Goal: Complete application form: Complete application form

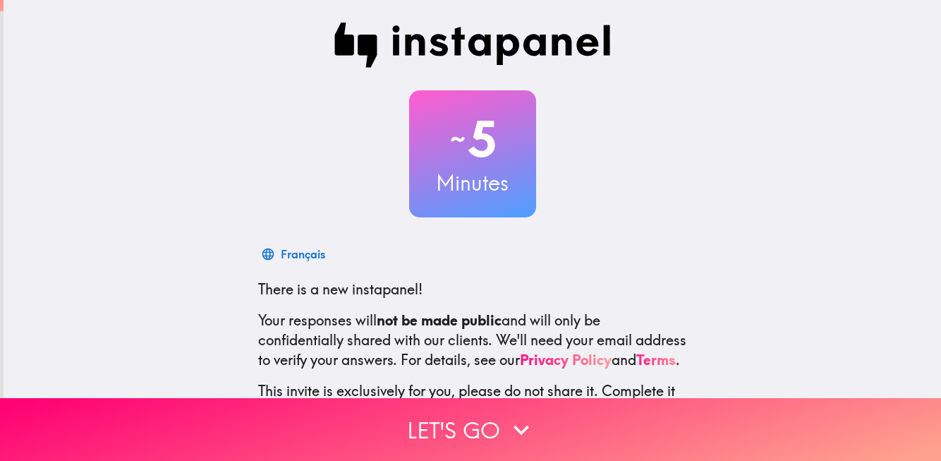
scroll to position [126, 0]
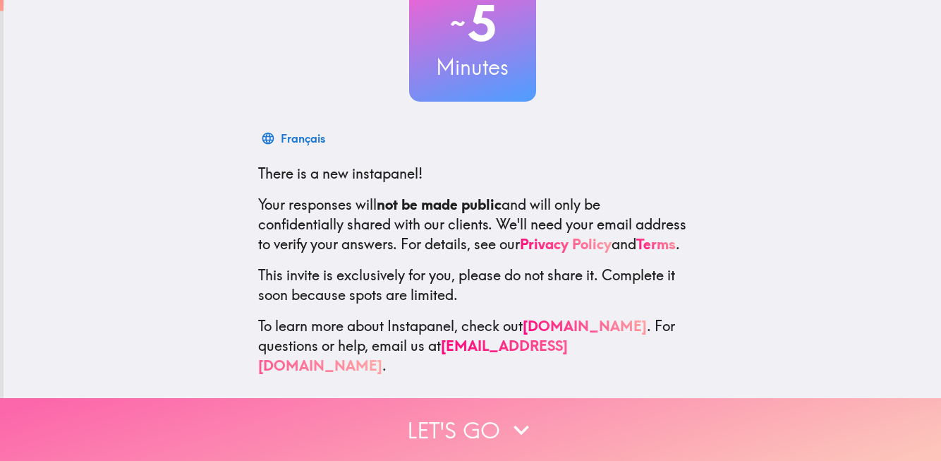
click at [507, 414] on icon "button" at bounding box center [521, 429] width 31 height 31
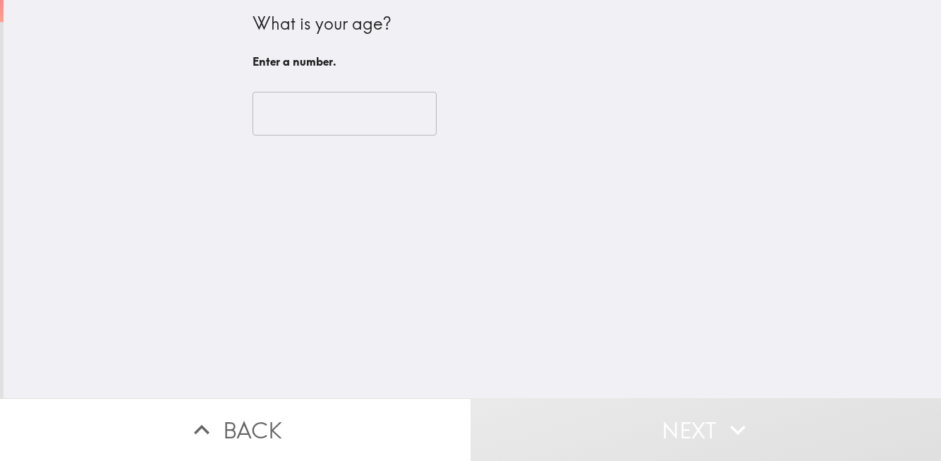
click at [337, 122] on input "number" at bounding box center [345, 114] width 184 height 44
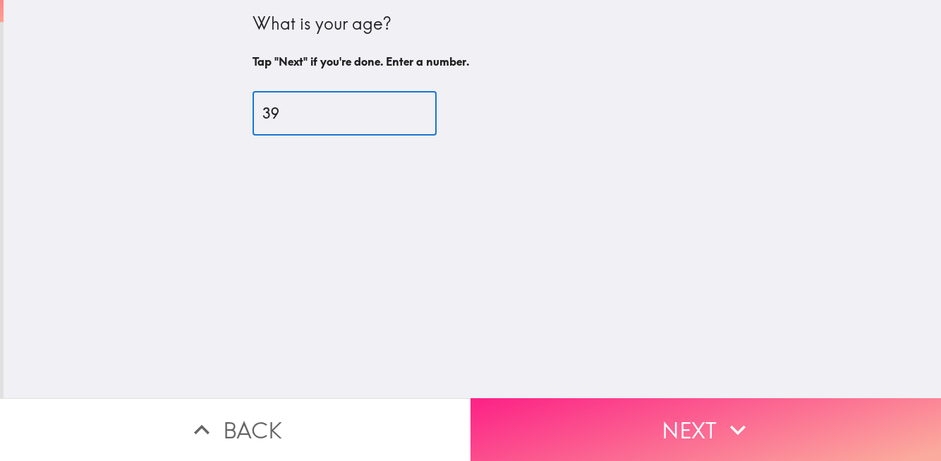
type input "39"
click at [624, 402] on button "Next" at bounding box center [706, 429] width 471 height 63
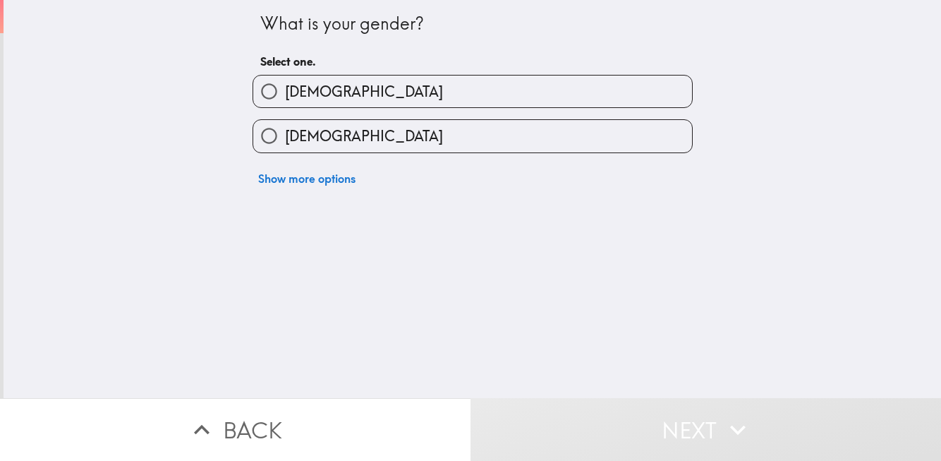
click at [509, 87] on label "[DEMOGRAPHIC_DATA]" at bounding box center [472, 91] width 439 height 32
click at [285, 87] on input "[DEMOGRAPHIC_DATA]" at bounding box center [269, 91] width 32 height 32
radio input "true"
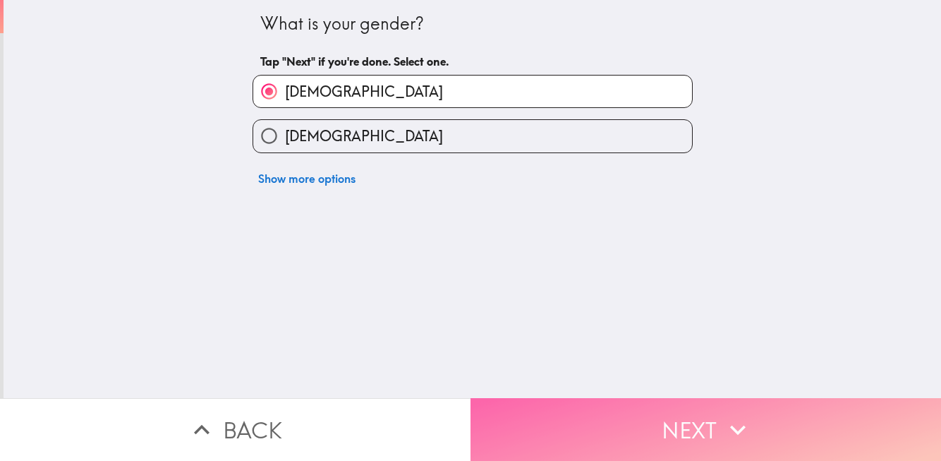
click at [601, 434] on button "Next" at bounding box center [706, 429] width 471 height 63
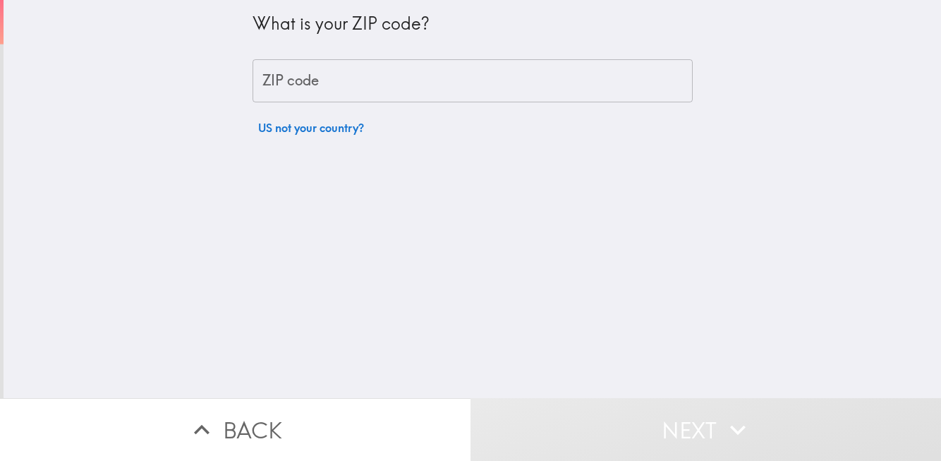
click at [334, 82] on input "ZIP code" at bounding box center [473, 81] width 440 height 44
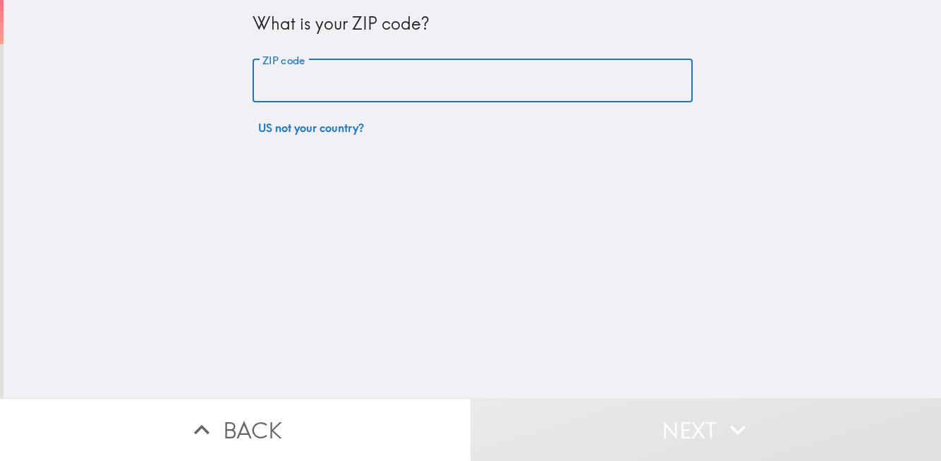
paste input "77064"
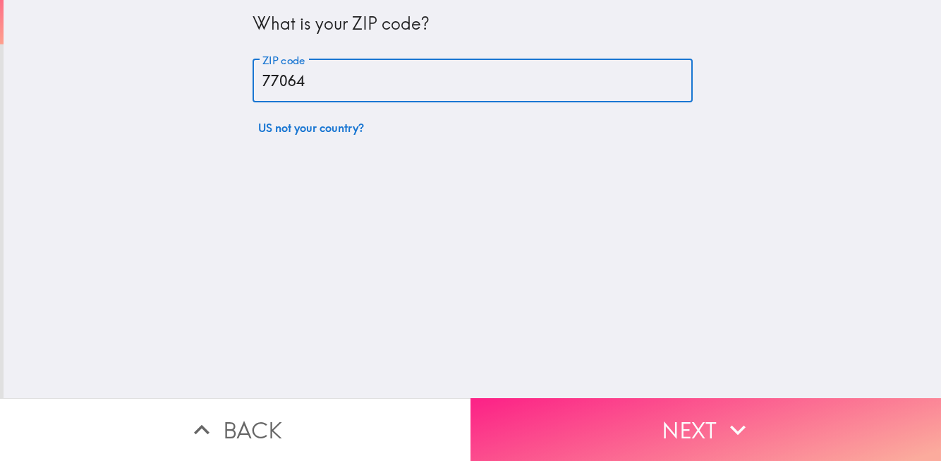
type input "77064"
click at [571, 413] on button "Next" at bounding box center [706, 429] width 471 height 63
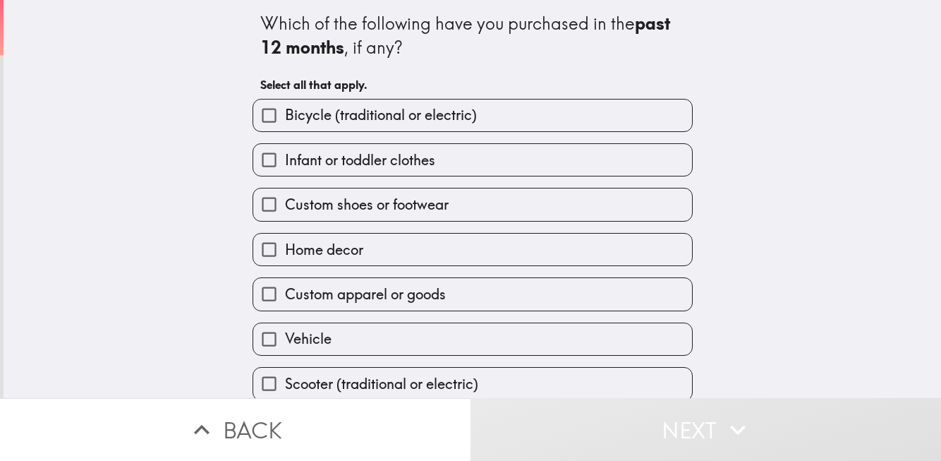
click at [337, 246] on span "Home decor" at bounding box center [324, 250] width 78 height 20
click at [285, 246] on input "Home decor" at bounding box center [269, 250] width 32 height 32
checkbox input "true"
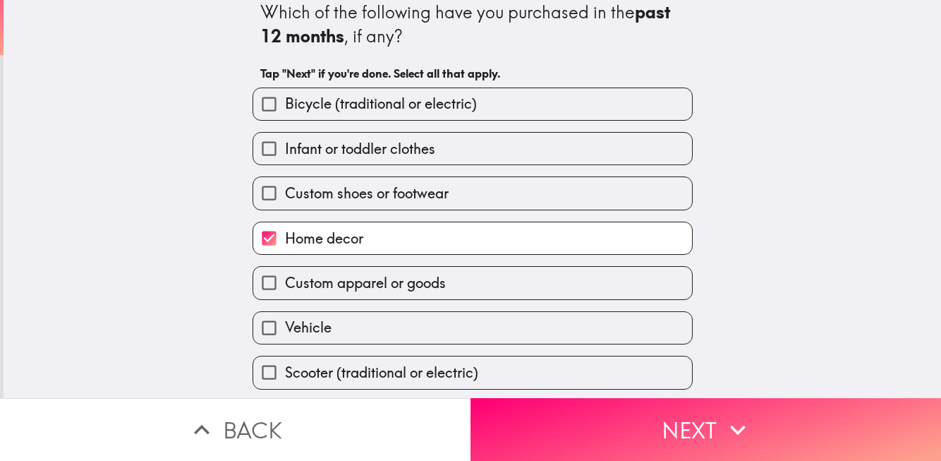
scroll to position [11, 0]
click at [344, 194] on span "Custom shoes or footwear" at bounding box center [367, 194] width 164 height 20
click at [285, 194] on input "Custom shoes or footwear" at bounding box center [269, 194] width 32 height 32
checkbox input "true"
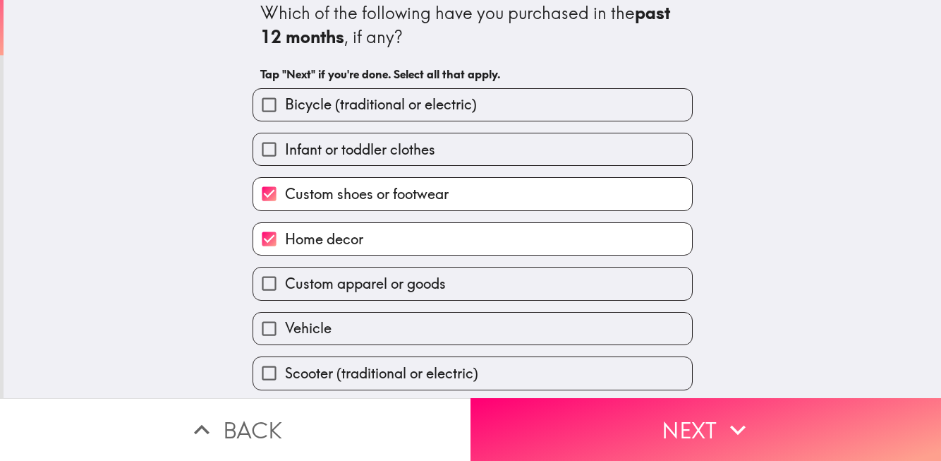
scroll to position [58, 0]
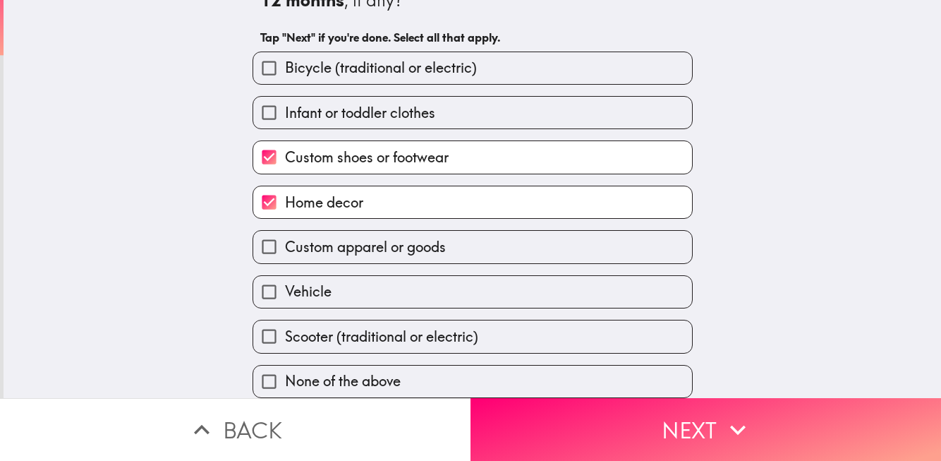
click at [376, 242] on span "Custom apparel or goods" at bounding box center [365, 247] width 161 height 20
click at [285, 242] on input "Custom apparel or goods" at bounding box center [269, 247] width 32 height 32
checkbox input "true"
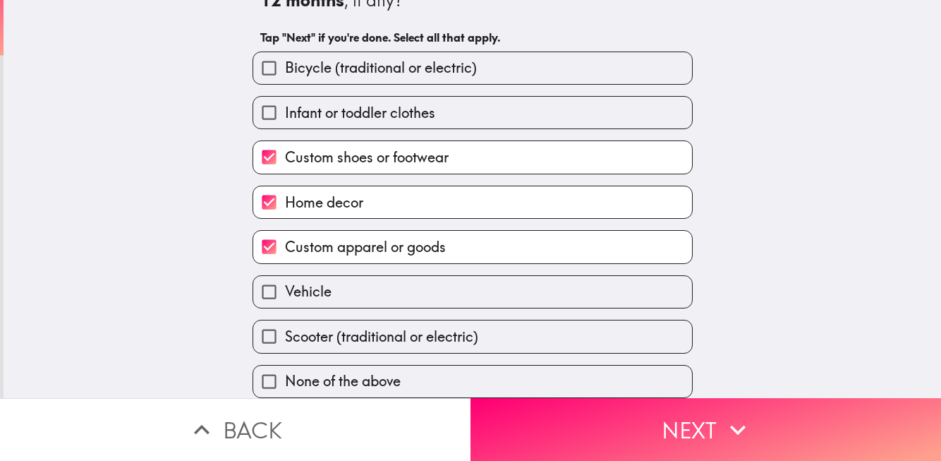
click at [368, 286] on label "Vehicle" at bounding box center [472, 292] width 439 height 32
click at [285, 286] on input "Vehicle" at bounding box center [269, 292] width 32 height 32
checkbox input "true"
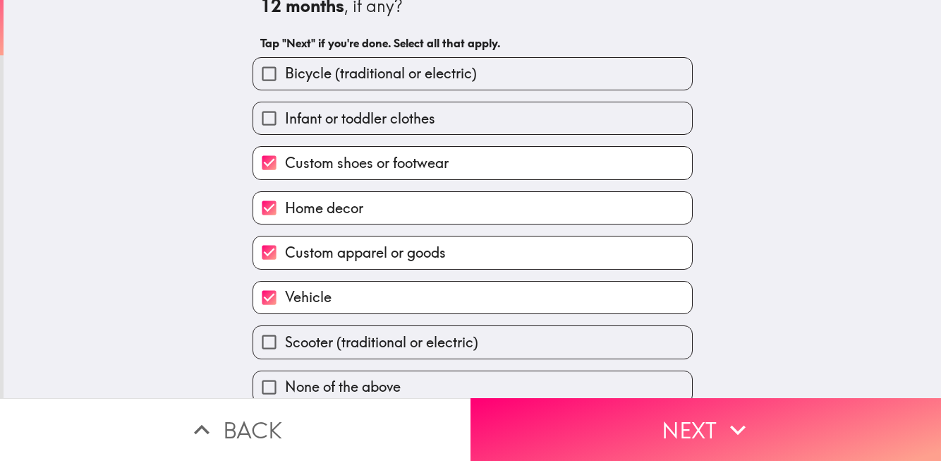
scroll to position [0, 0]
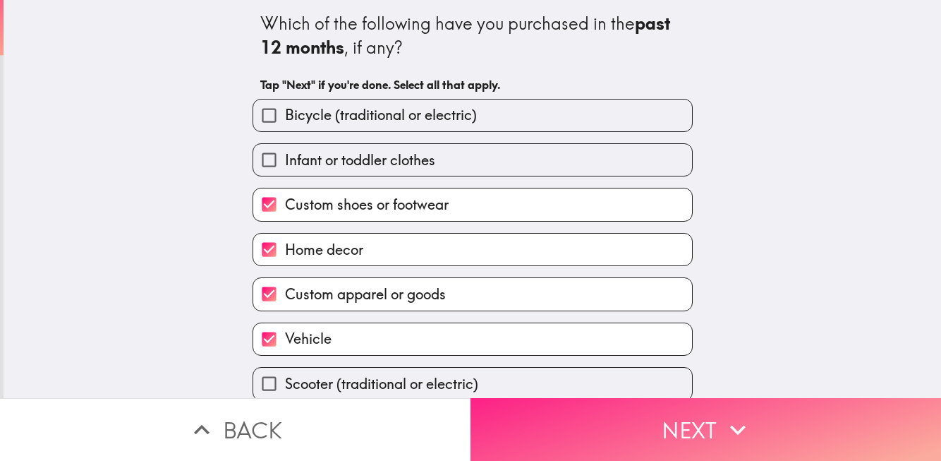
click at [548, 404] on button "Next" at bounding box center [706, 429] width 471 height 63
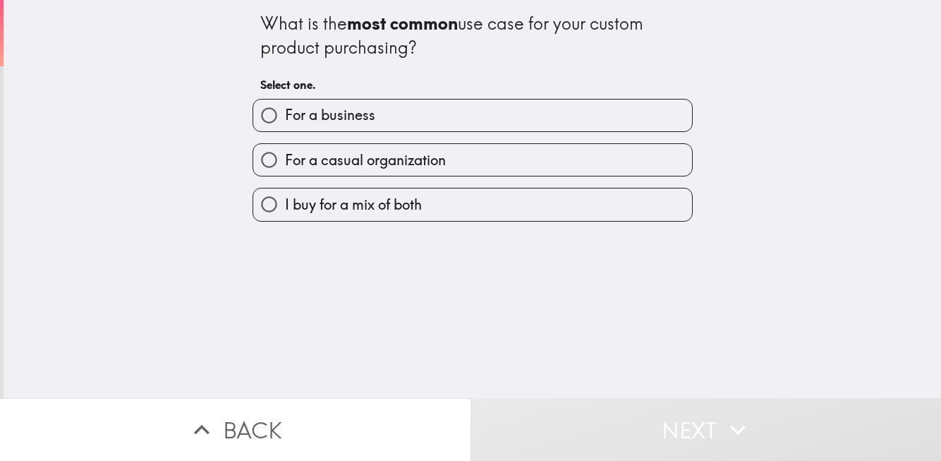
click at [358, 212] on span "I buy for a mix of both" at bounding box center [353, 205] width 137 height 20
click at [285, 212] on input "I buy for a mix of both" at bounding box center [269, 204] width 32 height 32
radio input "true"
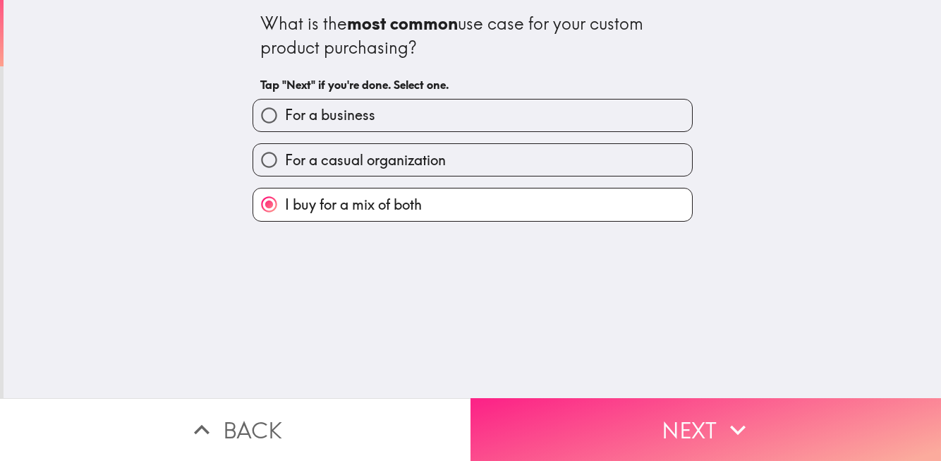
click at [628, 433] on button "Next" at bounding box center [706, 429] width 471 height 63
